Goal: Task Accomplishment & Management: Complete application form

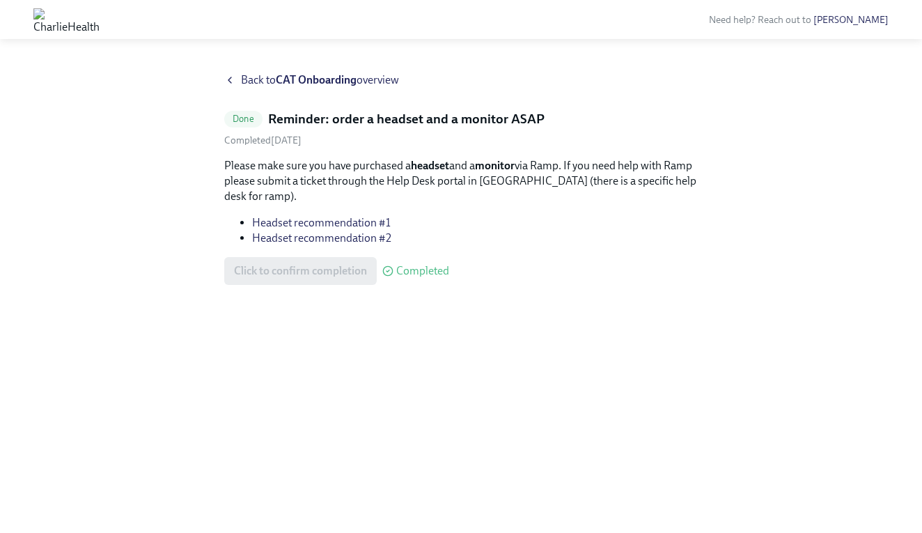
click at [309, 265] on div "Click to confirm completion Completed" at bounding box center [336, 271] width 225 height 28
click at [311, 75] on strong "CAT Onboarding" at bounding box center [316, 79] width 81 height 13
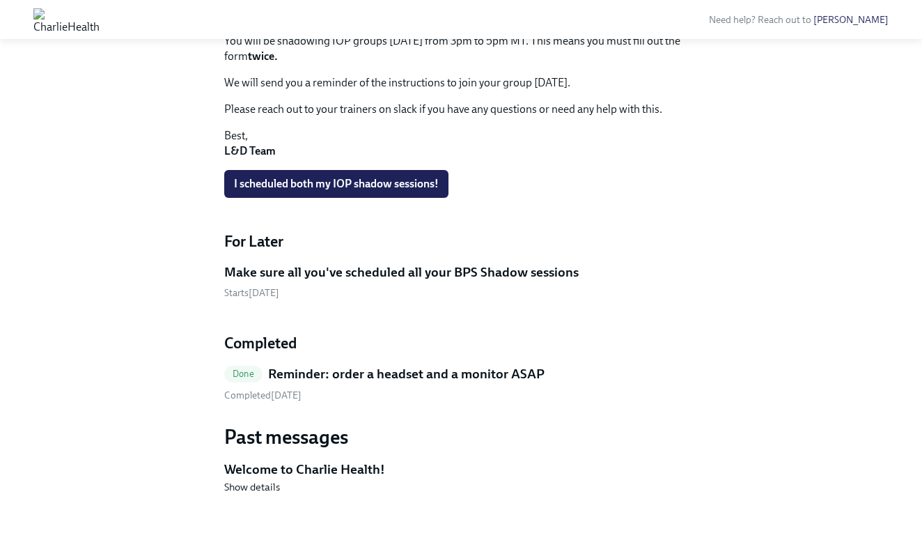
scroll to position [797, 0]
click at [410, 366] on h5 "Reminder: order a headset and a monitor ASAP" at bounding box center [406, 375] width 276 height 18
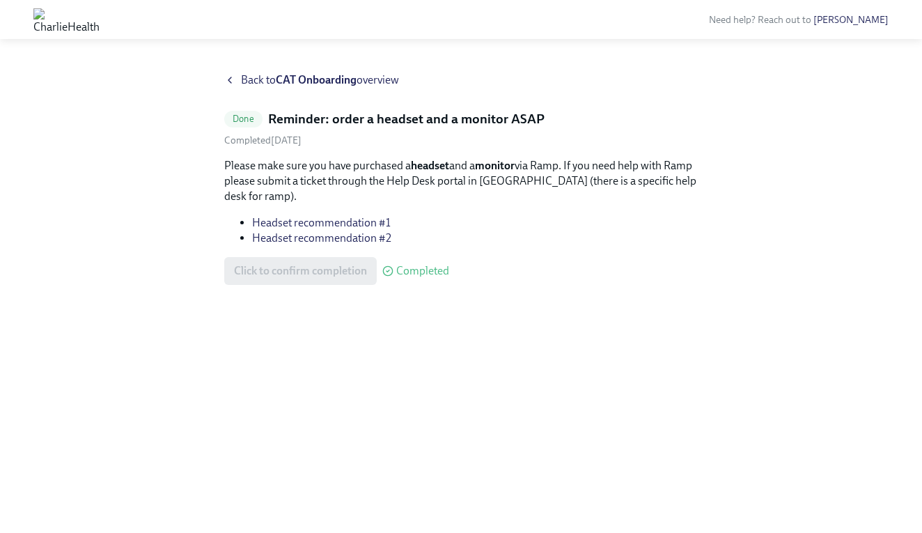
click at [292, 72] on div "Back to CAT Onboarding overview Done Reminder: order a headset and a monitor AS…" at bounding box center [461, 294] width 922 height 477
click at [279, 80] on strong "CAT Onboarding" at bounding box center [316, 79] width 81 height 13
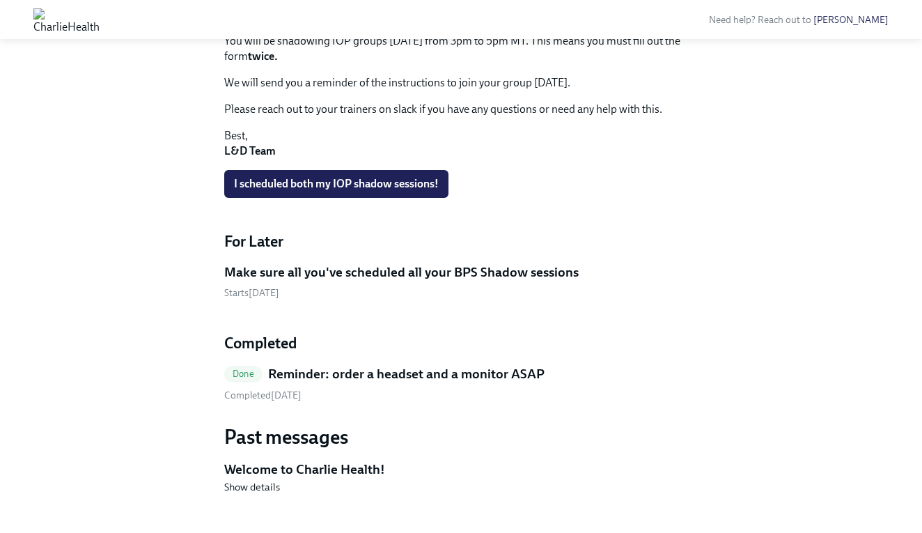
scroll to position [797, 0]
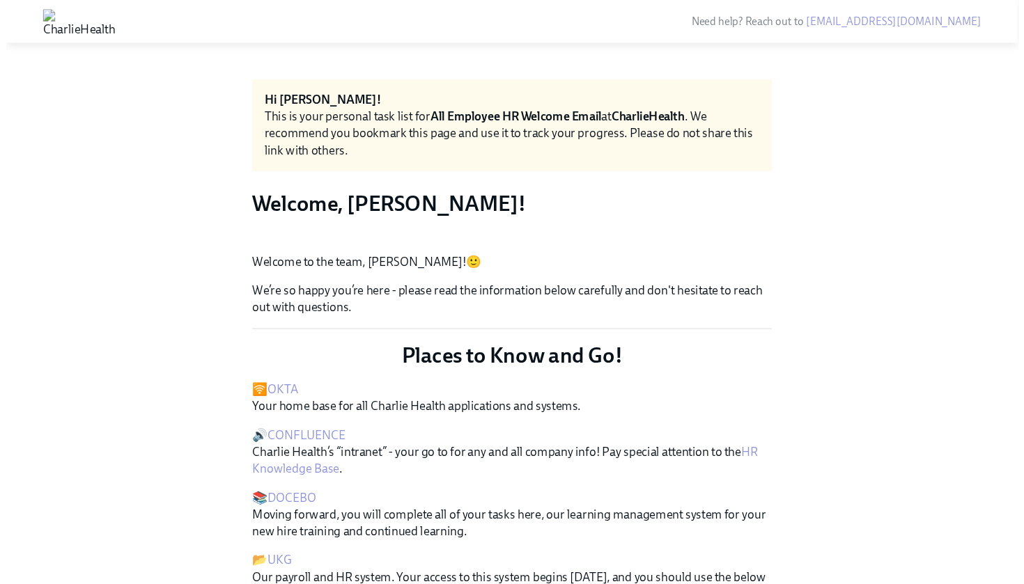
scroll to position [353, 0]
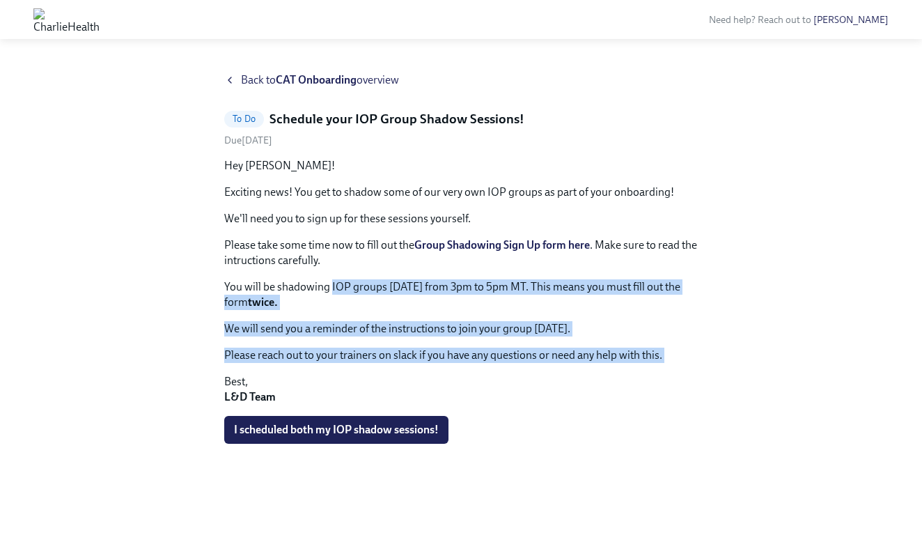
drag, startPoint x: 331, startPoint y: 289, endPoint x: 323, endPoint y: 370, distance: 81.9
click at [323, 370] on div "Hey Juliana! Exciting news! You get to shadow some of our very own IOP groups a…" at bounding box center [461, 281] width 474 height 247
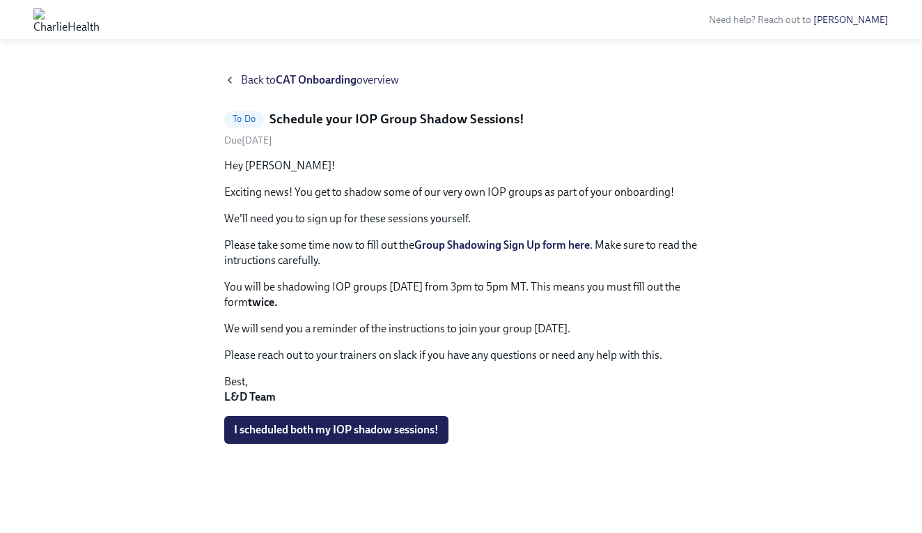
click at [323, 370] on div "Hey Juliana! Exciting news! You get to shadow some of our very own IOP groups a…" at bounding box center [461, 281] width 474 height 247
